Goal: Obtain resource: Obtain resource

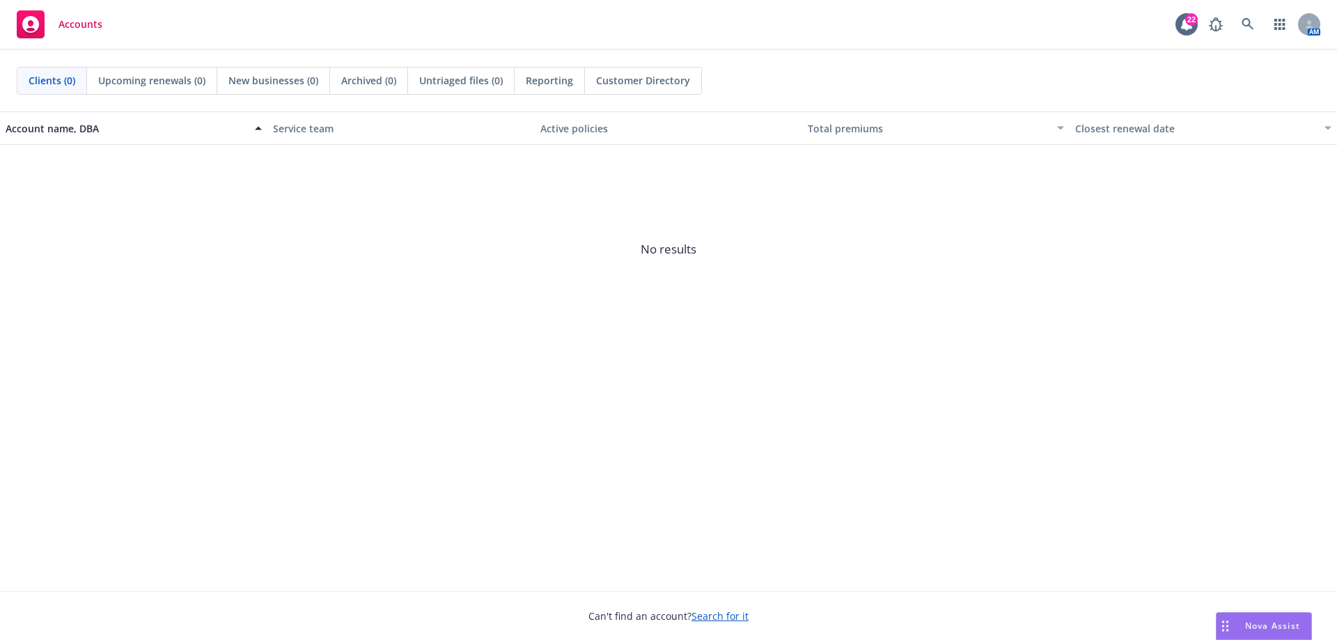
click at [1268, 626] on span "Nova Assist" at bounding box center [1272, 626] width 55 height 12
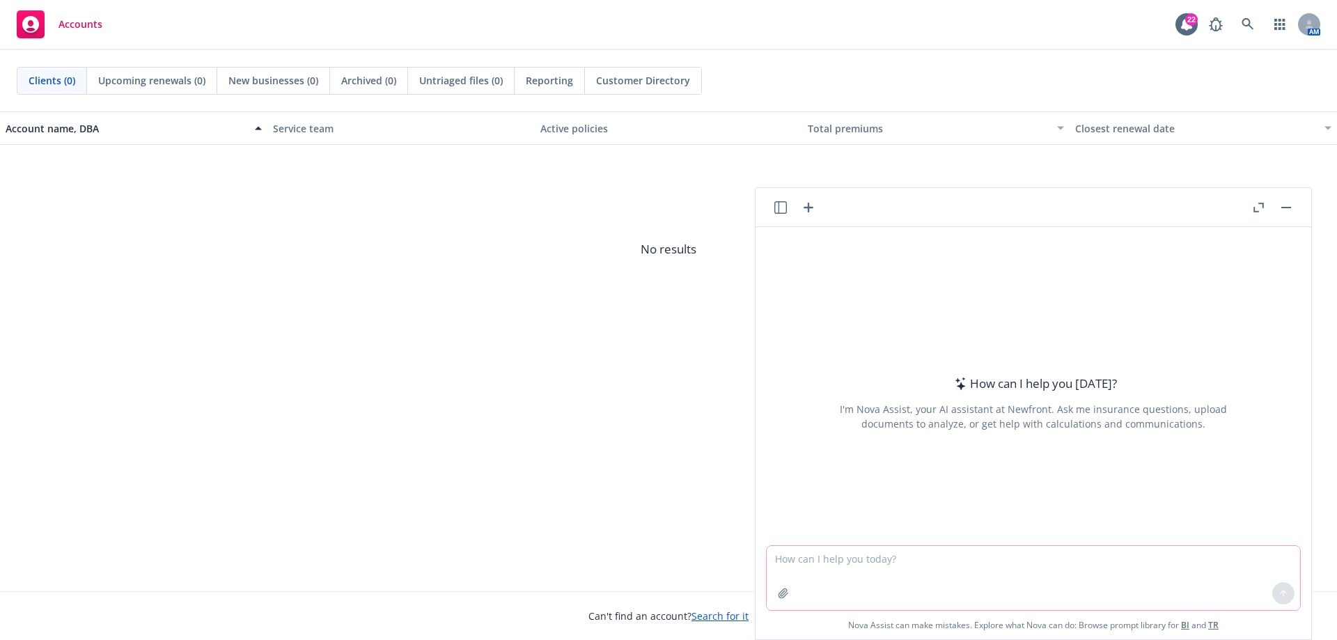
click at [880, 564] on textarea at bounding box center [1034, 578] width 534 height 64
paste textarea "Early shoutout to @[PERSON_NAME] as she celebrates her 22nd work anniversary [D…"
type textarea "Write a positive response to: Early shoutout to @[PERSON_NAME] as she celebrate…"
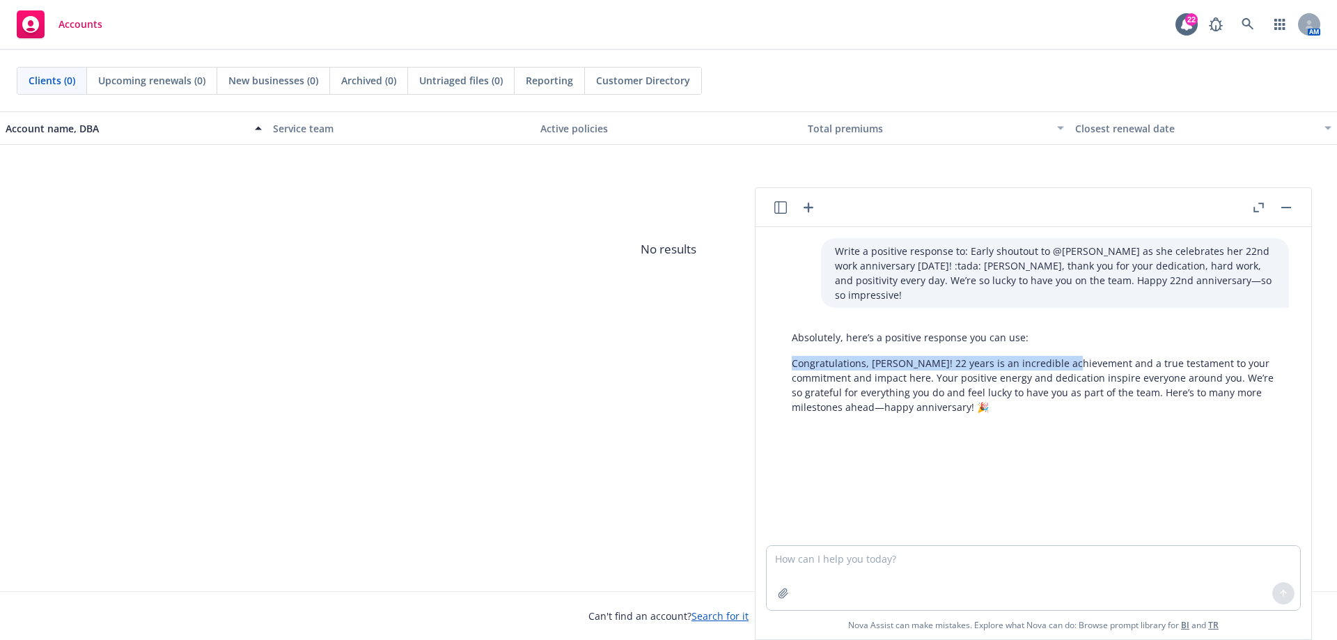
drag, startPoint x: 791, startPoint y: 348, endPoint x: 1069, endPoint y: 348, distance: 277.9
click at [1069, 348] on div "Absolutely, here’s a positive response you can use: Congratulations, [PERSON_NA…" at bounding box center [1033, 372] width 511 height 95
copy p "Congratulations, [PERSON_NAME]! 22 years is an incredible achievement"
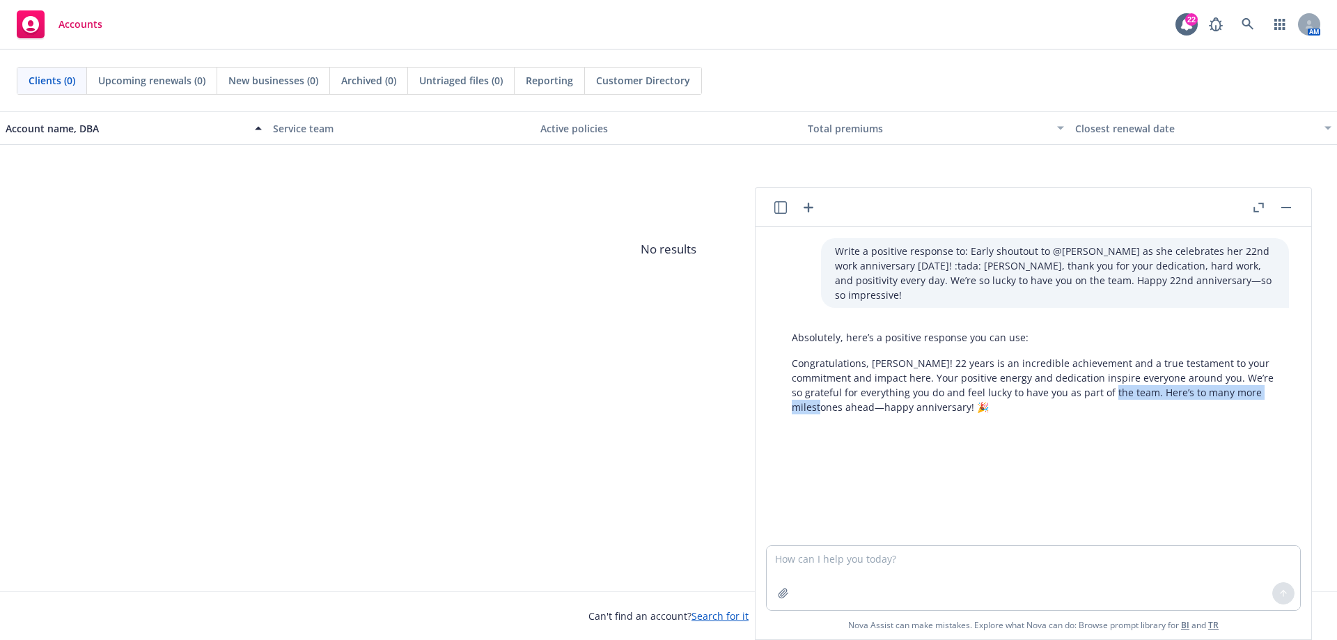
drag, startPoint x: 1087, startPoint y: 375, endPoint x: 818, endPoint y: 389, distance: 269.2
click at [818, 389] on p "Congratulations, [PERSON_NAME]! 22 years is an incredible achievement and a tru…" at bounding box center [1033, 385] width 483 height 59
copy p "Here’s to many more milestones ahead"
drag, startPoint x: 1063, startPoint y: 428, endPoint x: 1210, endPoint y: 366, distance: 159.5
click at [1063, 437] on div at bounding box center [1034, 445] width 534 height 17
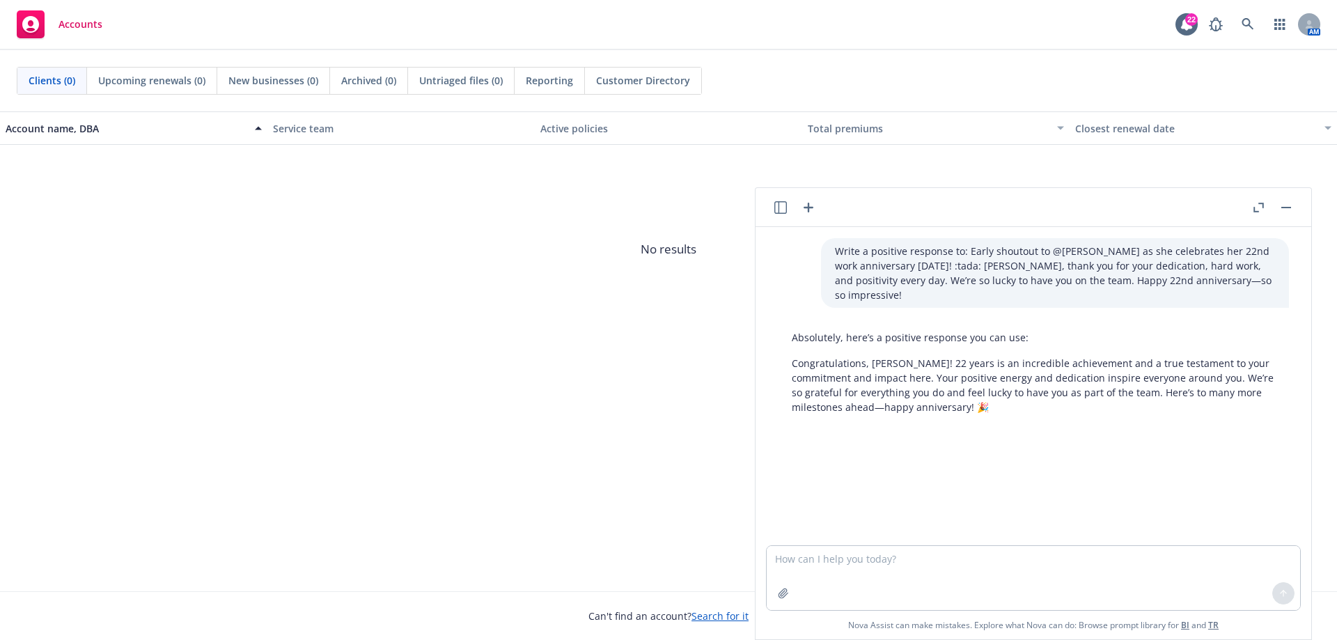
click at [1284, 210] on button "button" at bounding box center [1286, 207] width 17 height 17
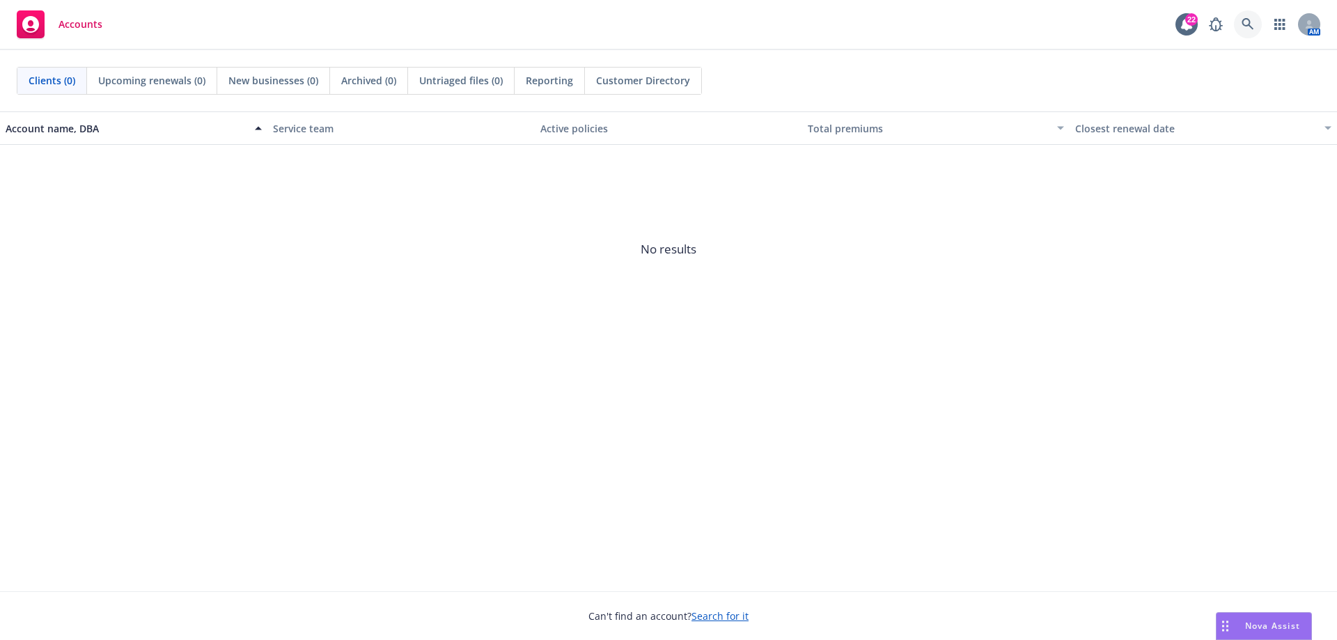
click at [1253, 26] on icon at bounding box center [1248, 24] width 13 height 13
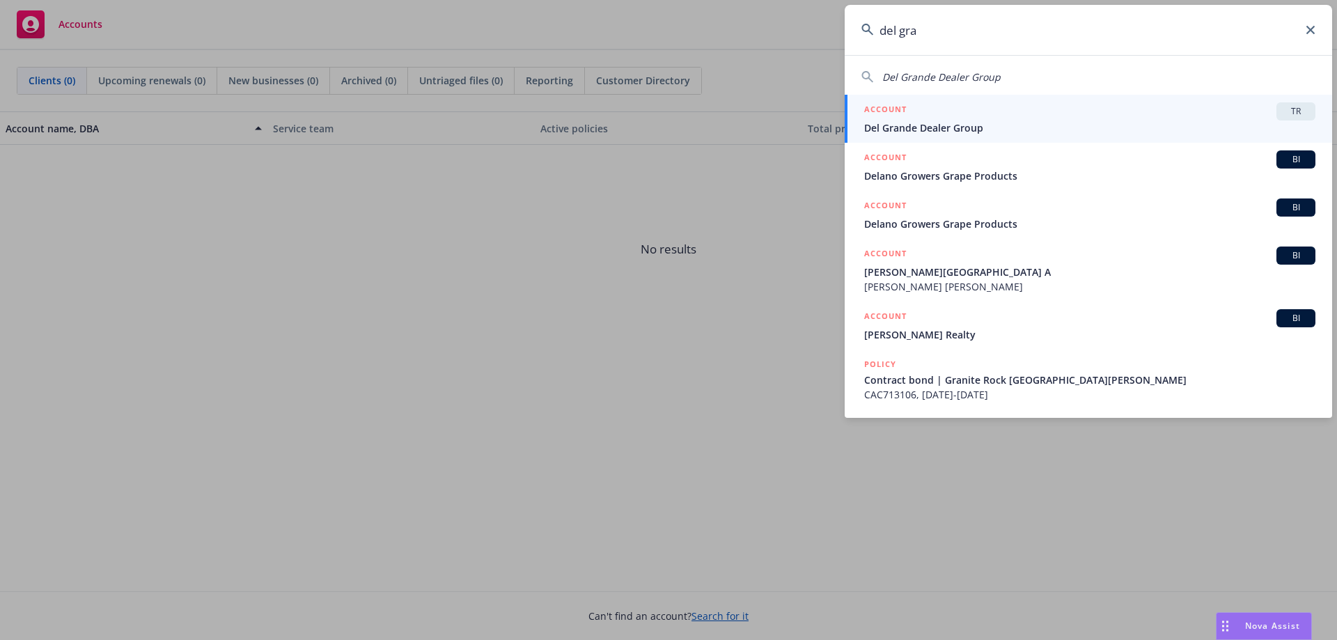
type input "del gra"
click at [1086, 127] on span "Del Grande Dealer Group" at bounding box center [1089, 128] width 451 height 15
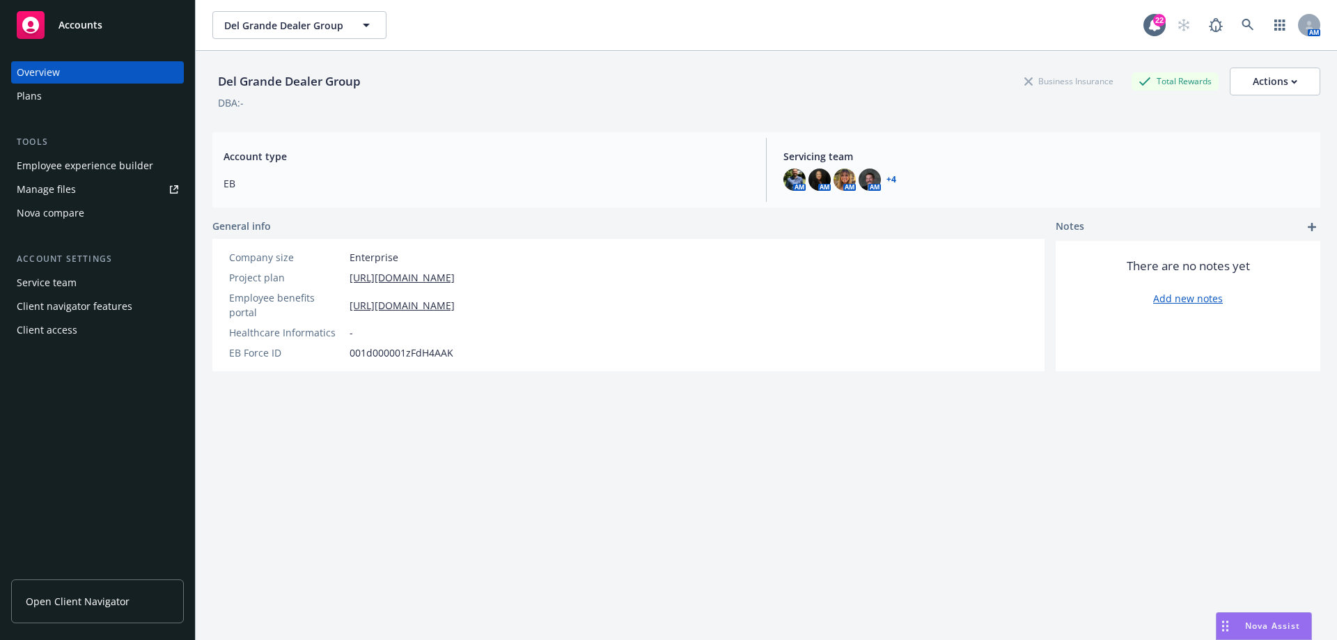
click at [105, 610] on link "Open Client Navigator" at bounding box center [97, 602] width 173 height 44
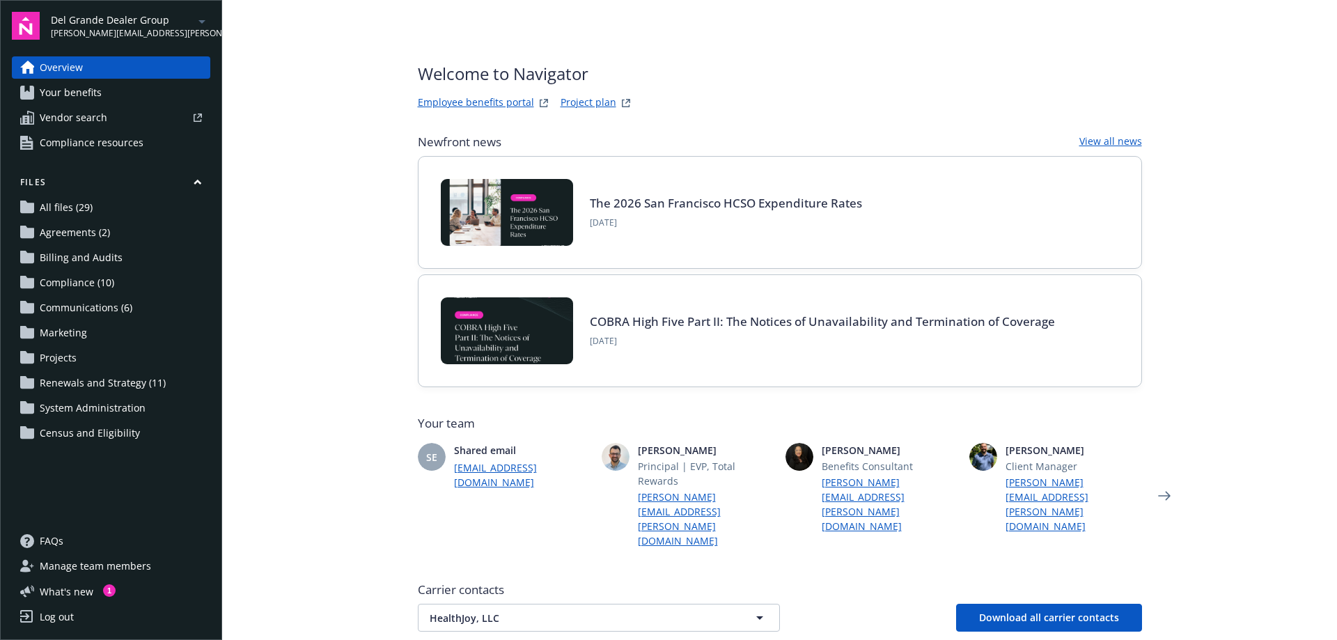
click at [90, 226] on span "Agreements (2)" at bounding box center [75, 233] width 70 height 22
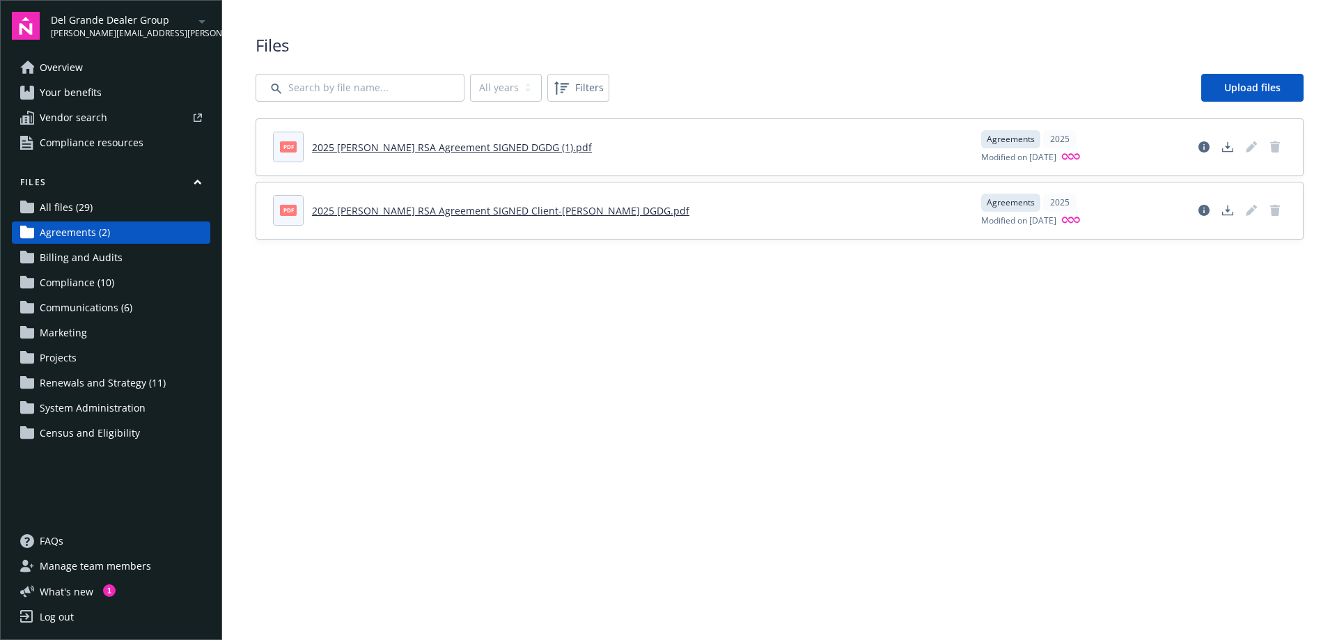
click at [460, 215] on link "2025 Kaiser RSA Agreement SIGNED Client-Kaiser DGDG.pdf" at bounding box center [501, 210] width 378 height 13
click at [93, 286] on span "Compliance (10)" at bounding box center [77, 283] width 75 height 22
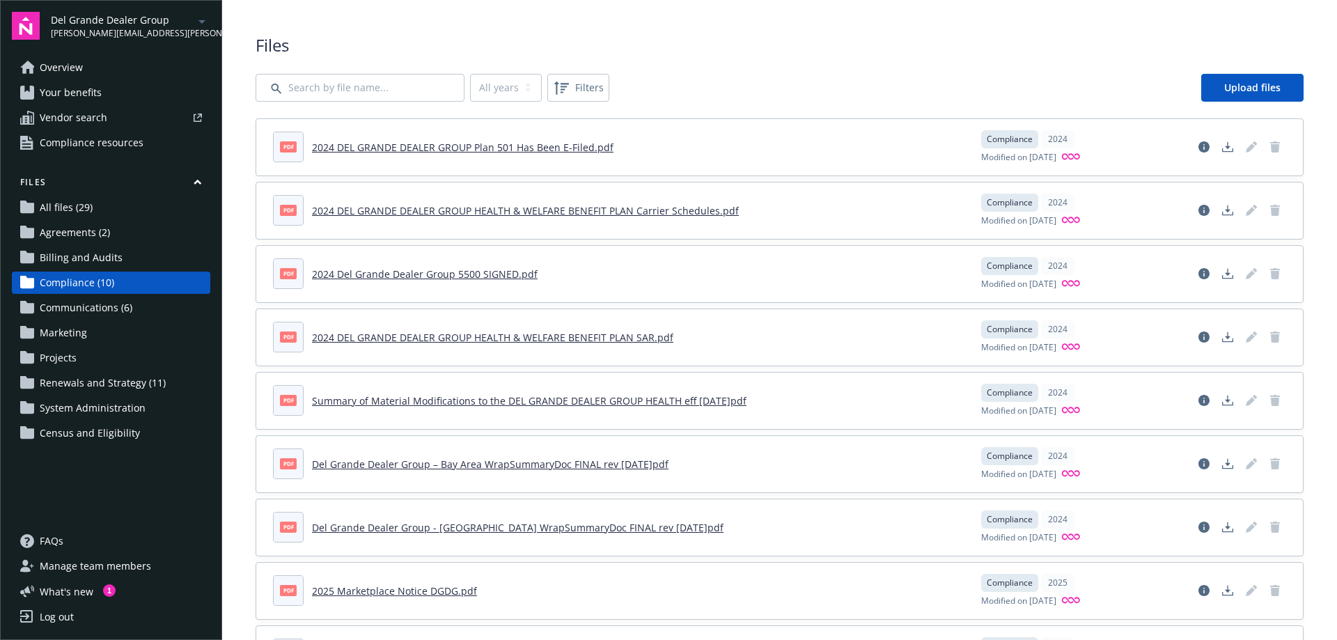
scroll to position [140, 0]
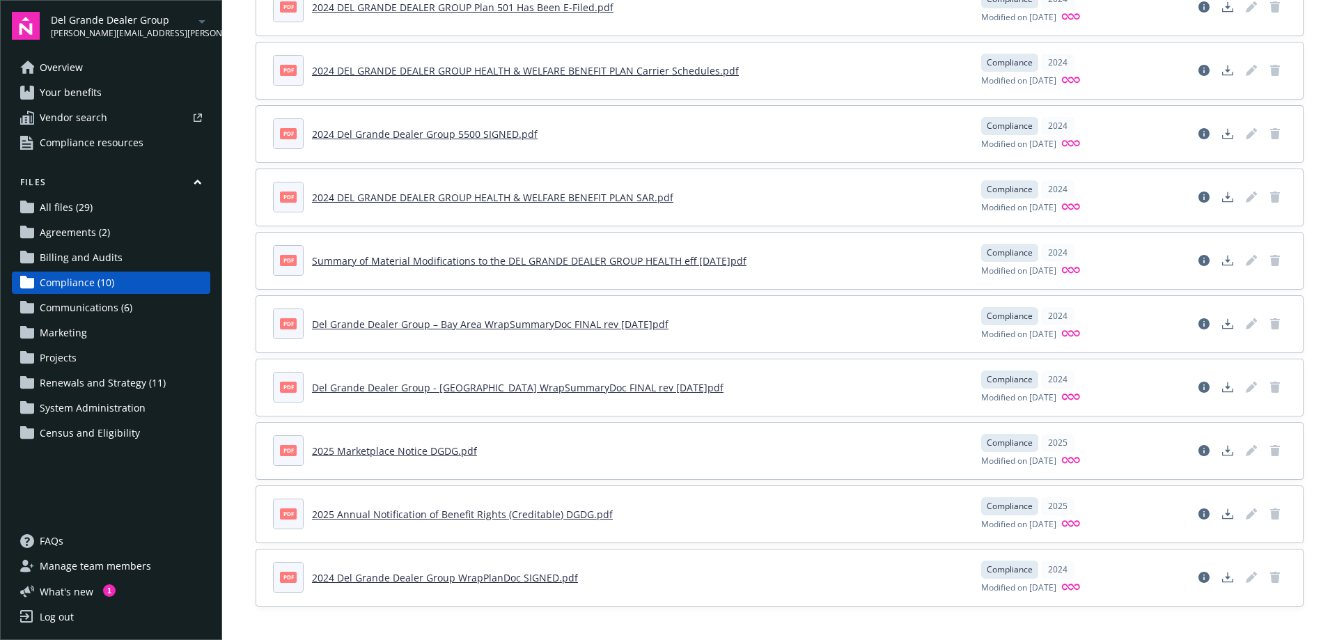
click at [67, 230] on span "Agreements (2)" at bounding box center [75, 233] width 70 height 22
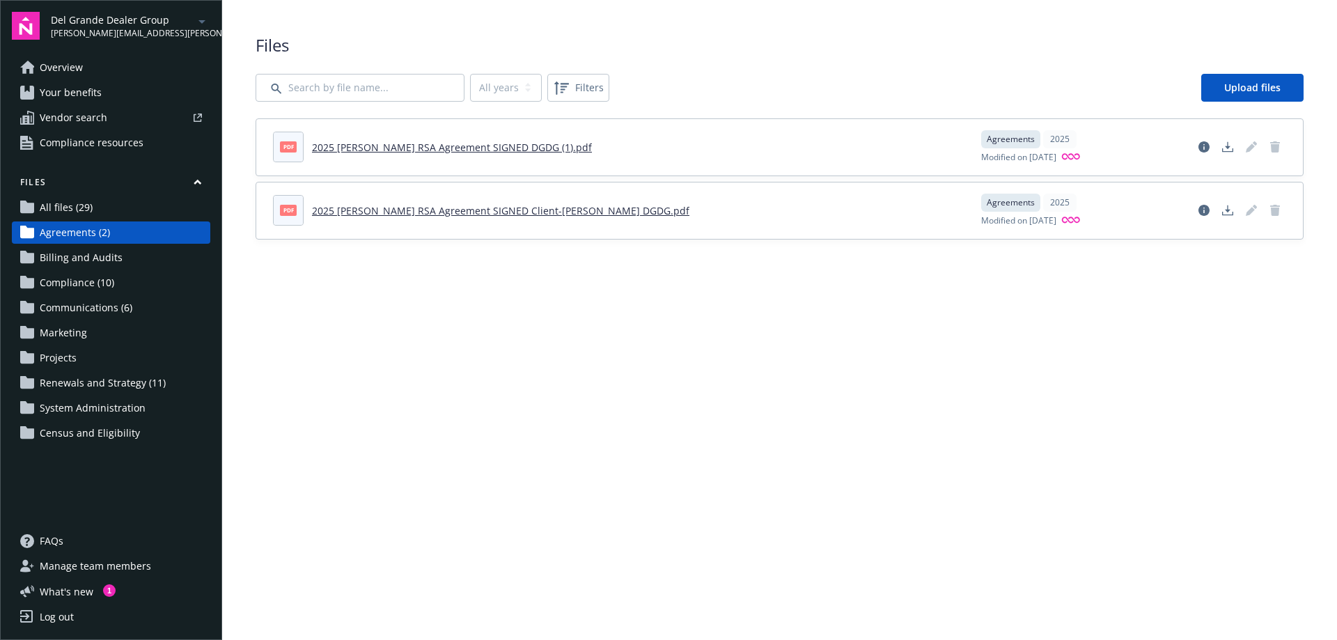
click at [469, 146] on link "2025 Kaiser RSA Agreement SIGNED DGDG (1).pdf" at bounding box center [452, 147] width 280 height 13
